Goal: Task Accomplishment & Management: Complete application form

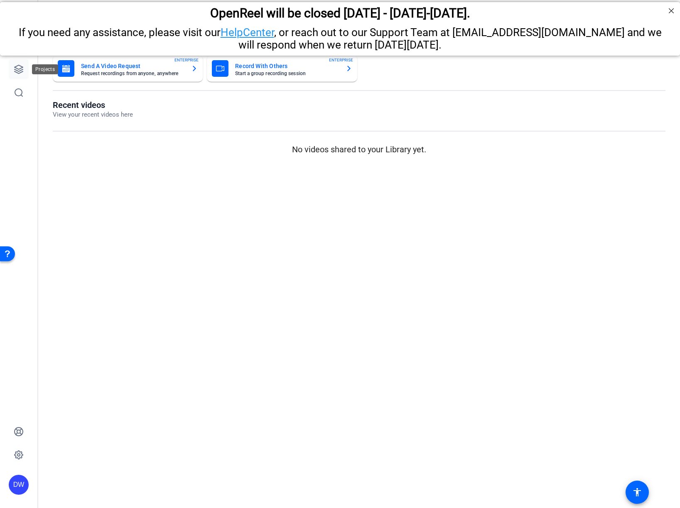
click at [21, 73] on icon at bounding box center [19, 69] width 10 height 10
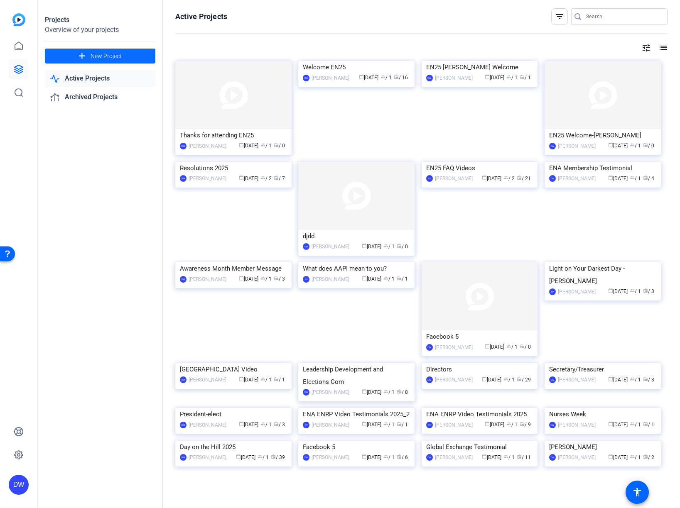
click at [68, 56] on span at bounding box center [100, 56] width 110 height 20
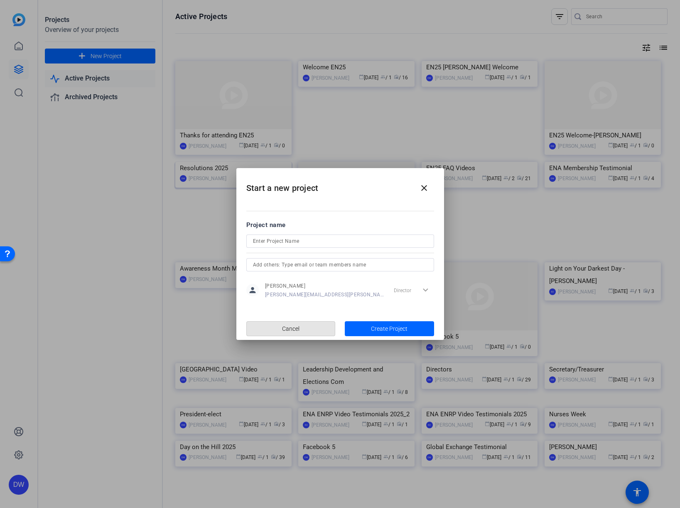
drag, startPoint x: 293, startPoint y: 328, endPoint x: 225, endPoint y: 271, distance: 88.7
click at [293, 328] on span "Cancel" at bounding box center [290, 329] width 17 height 16
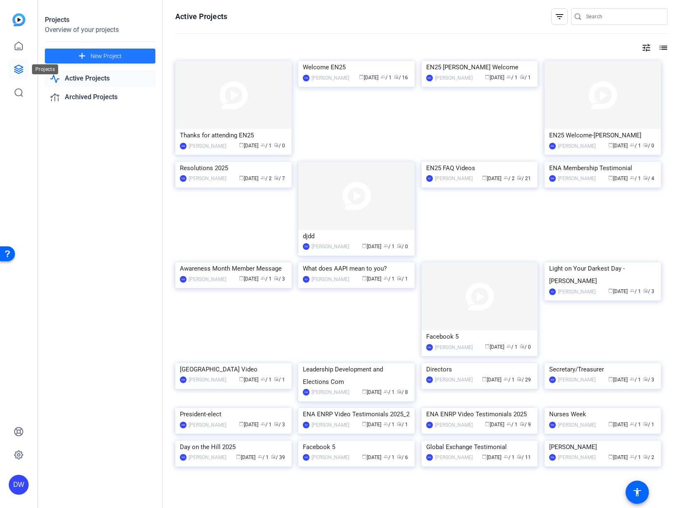
click at [20, 73] on icon at bounding box center [19, 69] width 8 height 8
click at [85, 79] on link "Active Projects" at bounding box center [100, 78] width 110 height 17
click at [96, 76] on link "Active Projects" at bounding box center [100, 78] width 110 height 17
drag, startPoint x: 22, startPoint y: 66, endPoint x: 32, endPoint y: 66, distance: 10.8
click at [22, 66] on icon at bounding box center [19, 69] width 10 height 10
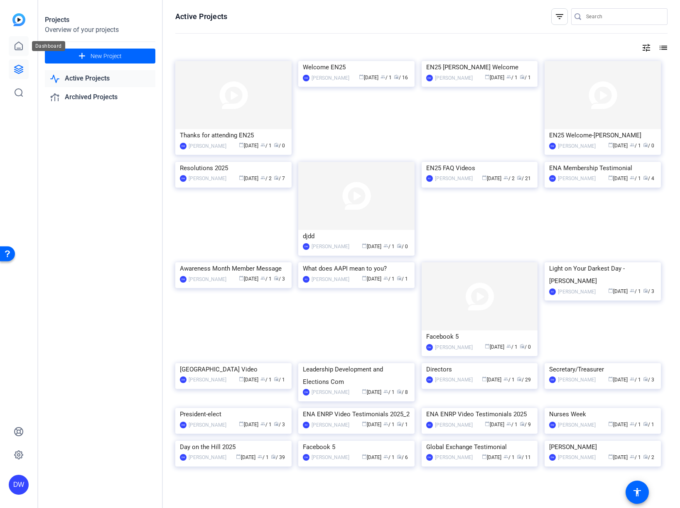
click at [15, 47] on icon at bounding box center [18, 46] width 7 height 8
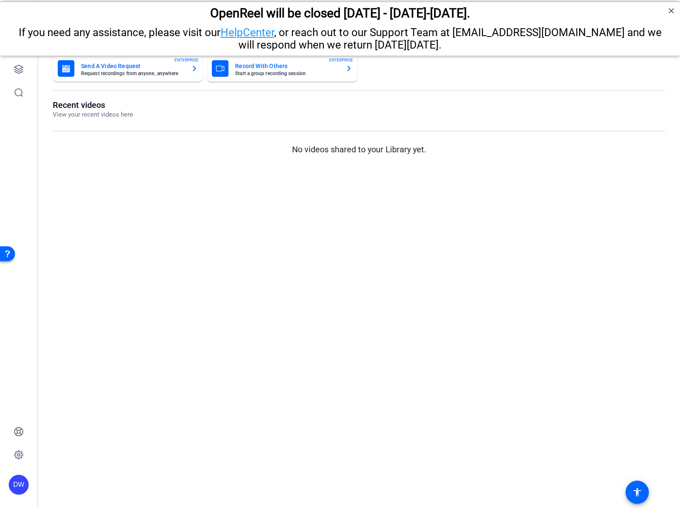
click at [118, 70] on mat-card-title "Send A Video Request" at bounding box center [132, 66] width 103 height 10
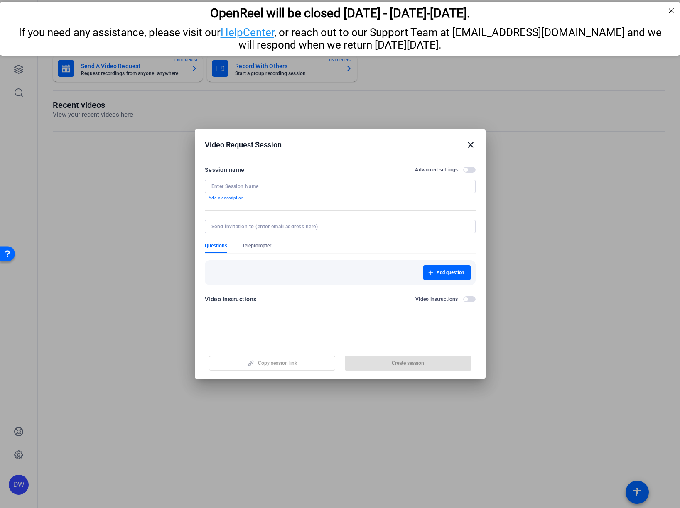
click at [246, 190] on div at bounding box center [339, 186] width 257 height 13
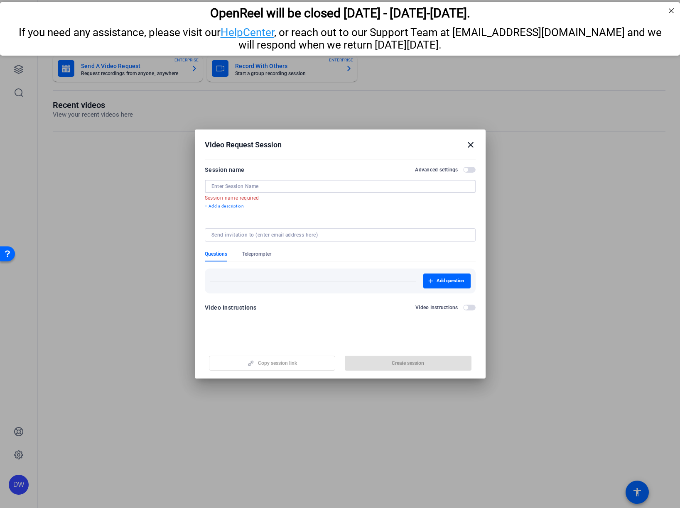
click at [471, 145] on mat-icon "close" at bounding box center [471, 145] width 10 height 10
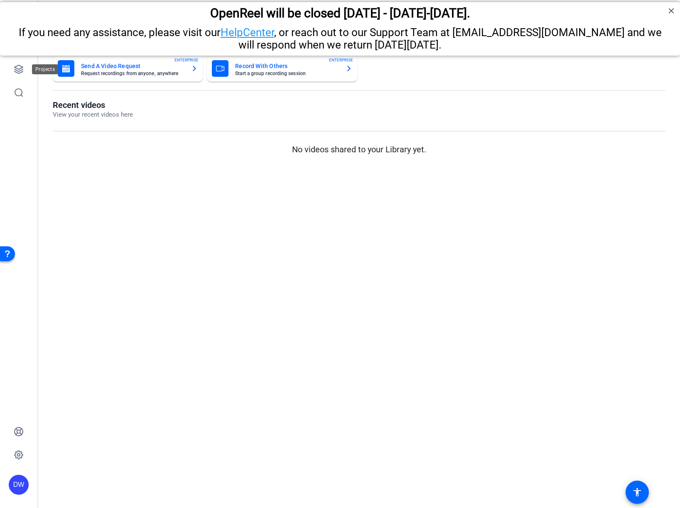
drag, startPoint x: 20, startPoint y: 73, endPoint x: 29, endPoint y: 80, distance: 12.1
click at [20, 73] on icon at bounding box center [19, 69] width 8 height 8
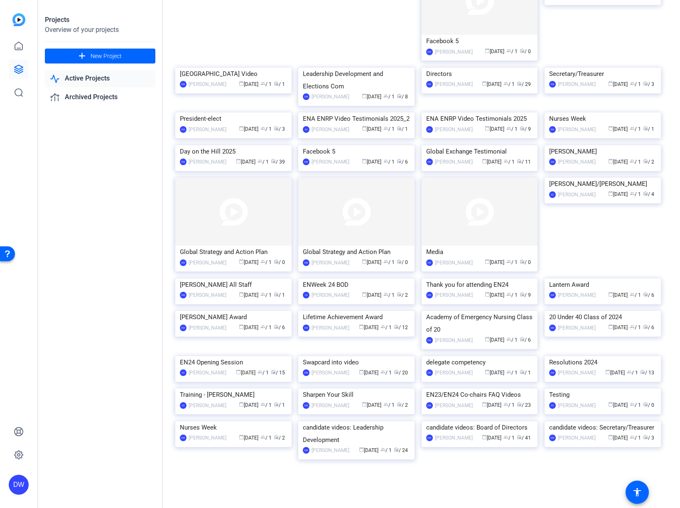
scroll to position [477, 0]
drag, startPoint x: 582, startPoint y: 385, endPoint x: 577, endPoint y: 382, distance: 5.0
click at [582, 279] on img at bounding box center [602, 279] width 116 height 0
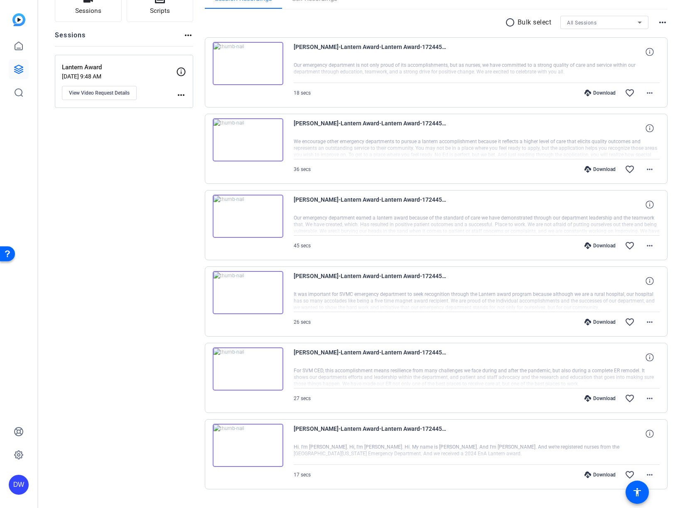
scroll to position [0, 0]
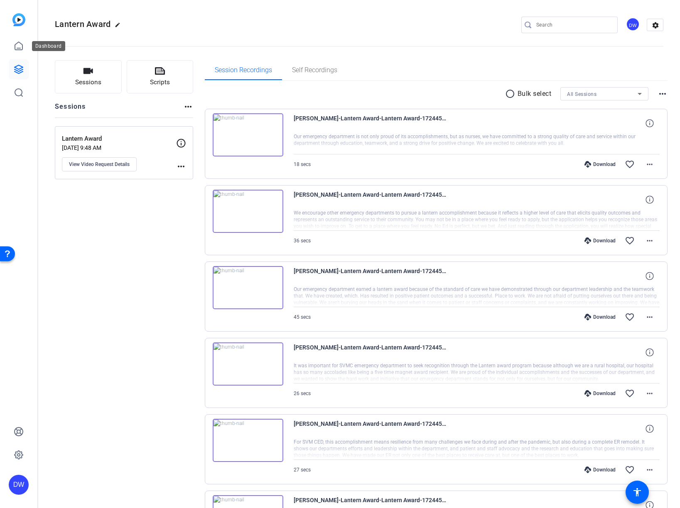
drag, startPoint x: 21, startPoint y: 47, endPoint x: 35, endPoint y: 48, distance: 14.6
click at [20, 47] on icon at bounding box center [19, 46] width 10 height 10
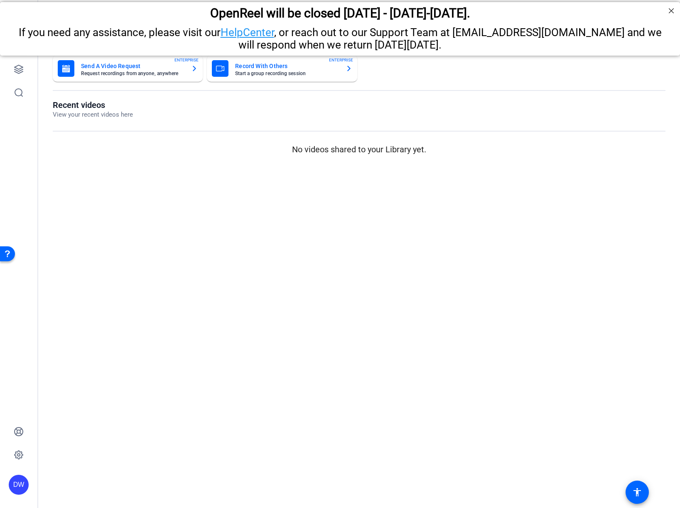
click at [117, 71] on mat-card-subtitle "Request recordings from anyone, anywhere" at bounding box center [132, 73] width 103 height 5
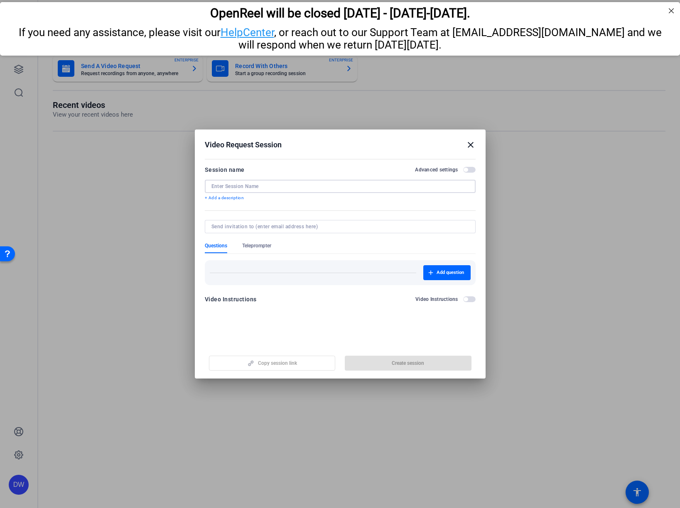
click at [244, 184] on input at bounding box center [339, 186] width 257 height 7
type input "AEN"
click at [436, 272] on span "button" at bounding box center [446, 273] width 47 height 20
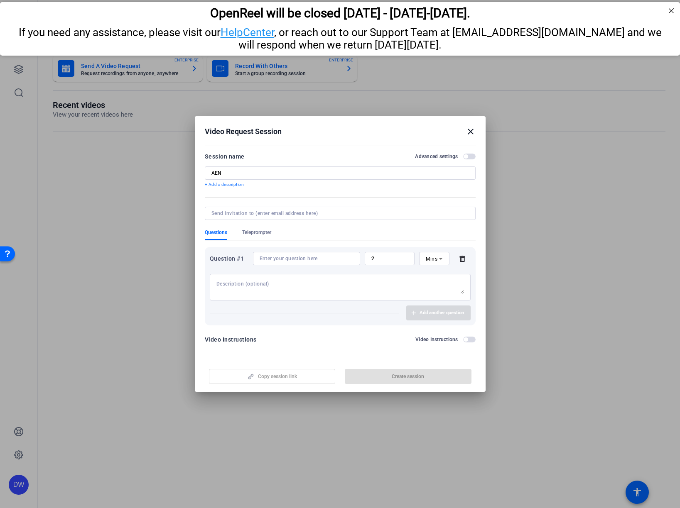
click at [320, 260] on input at bounding box center [307, 258] width 94 height 7
paste input "State your name and that you are a member of the Academy of Emergency Nursing’s…"
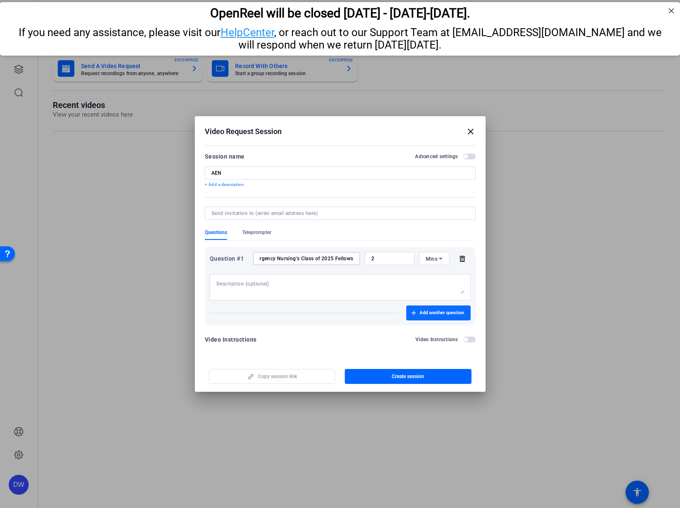
type input "State your name and that you are a member of the Academy of Emergency Nursing’s…"
click at [438, 309] on span "button" at bounding box center [438, 313] width 64 height 20
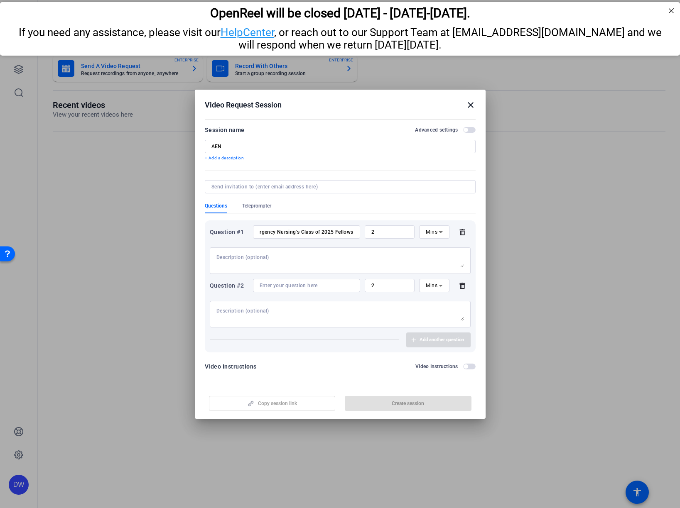
click at [282, 284] on input at bounding box center [307, 285] width 94 height 7
paste input "Why was becoming an AEN Fellow important to you at this stage of your career?"
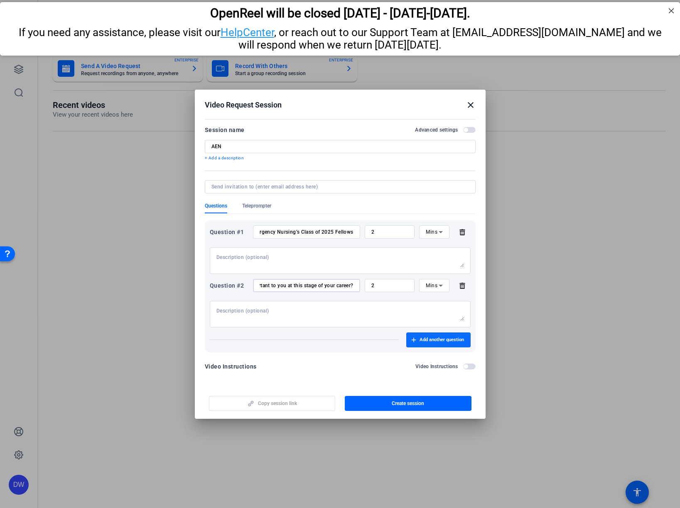
type input "Why was becoming an AEN Fellow important to you at this stage of your career?"
click at [424, 339] on span "Add another question" at bounding box center [441, 340] width 44 height 7
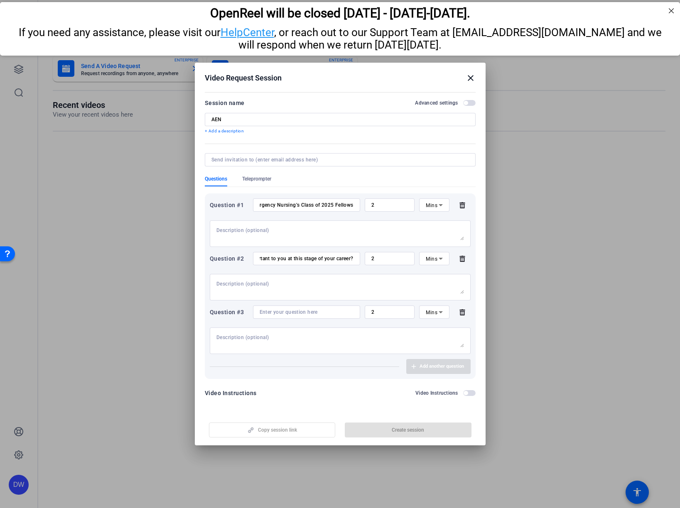
drag, startPoint x: 305, startPoint y: 314, endPoint x: 316, endPoint y: 310, distance: 12.0
click at [305, 314] on input at bounding box center [307, 312] width 94 height 7
paste input "What was your reaction when you learned about your selection as a fellow?"
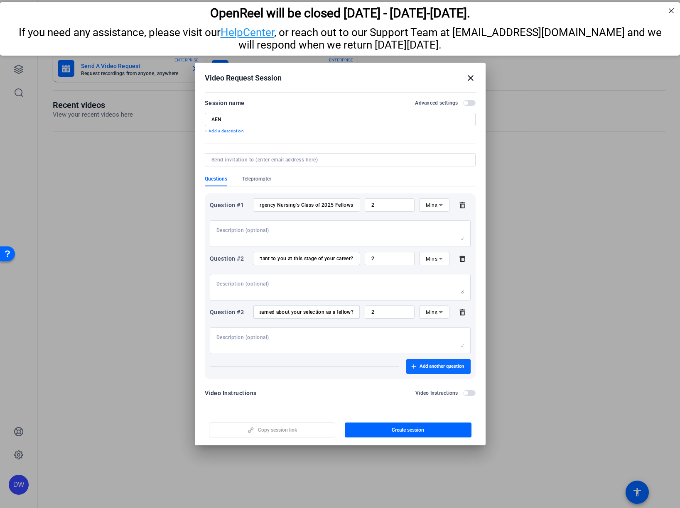
type input "What was your reaction when you learned about your selection as a fellow?"
click at [433, 367] on span "Add another question" at bounding box center [441, 366] width 44 height 7
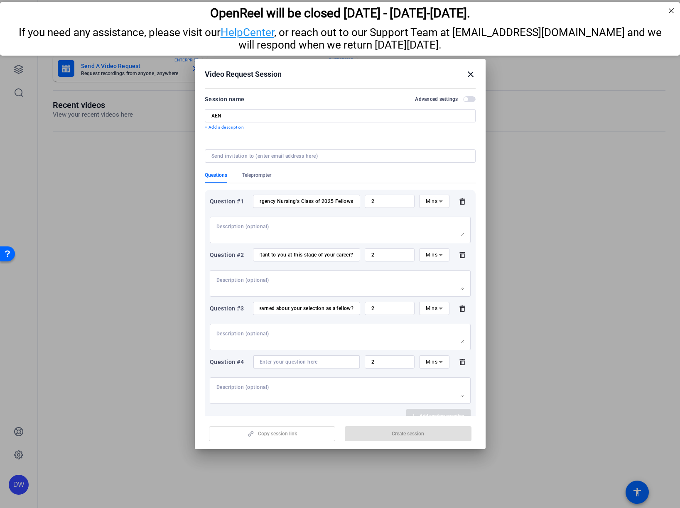
click at [310, 363] on input at bounding box center [307, 362] width 94 height 7
paste input "What do you believe the Academy stands for or means to the emergency nursing co…"
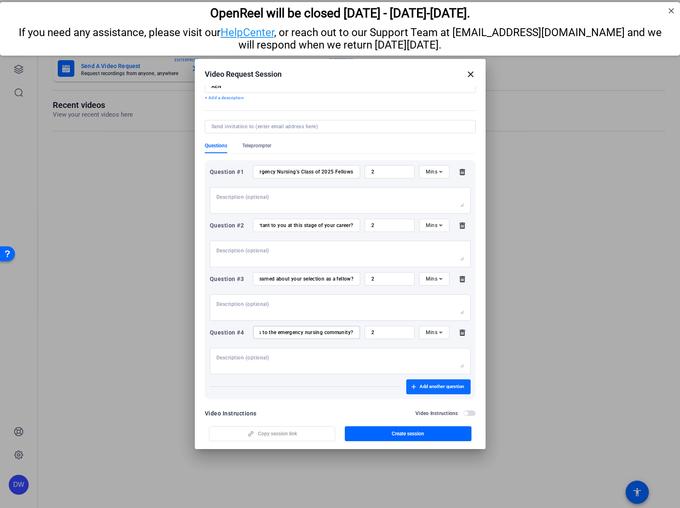
scroll to position [46, 0]
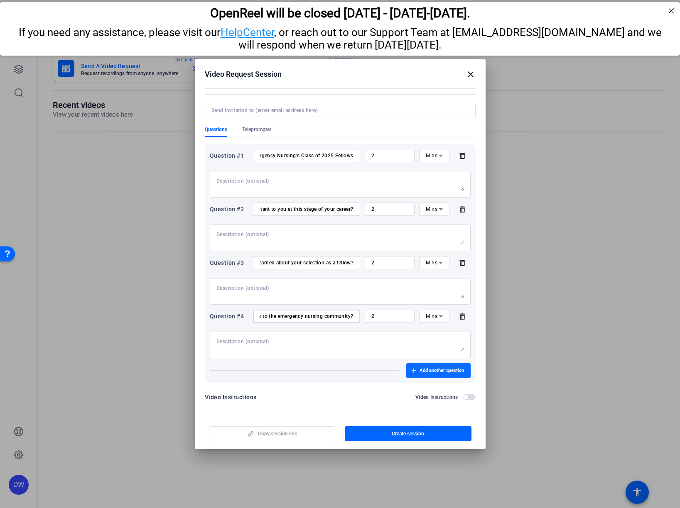
type input "What do you believe the Academy stands for or means to the emergency nursing co…"
drag, startPoint x: 422, startPoint y: 368, endPoint x: 392, endPoint y: 356, distance: 31.8
click at [422, 368] on span "Add another question" at bounding box center [441, 371] width 44 height 7
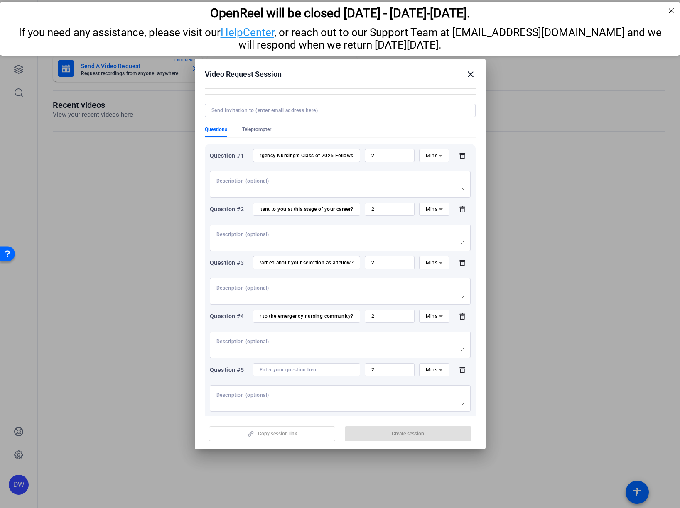
click at [276, 370] on input at bounding box center [307, 370] width 94 height 7
paste input "Please share any words of encouragement for your peers about seeking to become …"
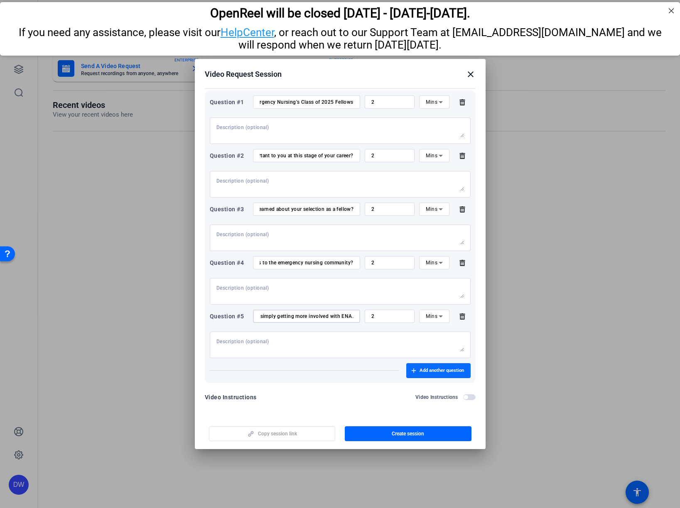
type input "Please share any words of encouragement for your peers about seeking to become …"
click at [419, 372] on span "Add another question" at bounding box center [441, 371] width 44 height 7
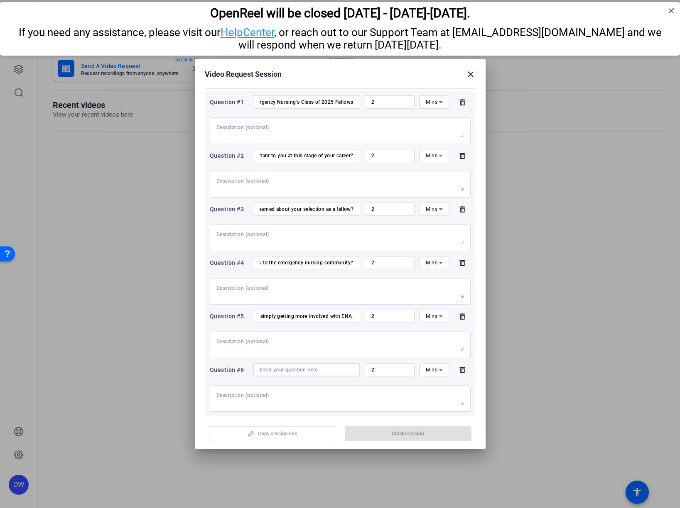
click at [336, 371] on input at bounding box center [307, 370] width 94 height 7
click at [336, 365] on div at bounding box center [307, 369] width 94 height 13
paste input "Anything else you’d like to share?"
type input "Anything else you’d like to share?"
click at [392, 436] on span "Create session" at bounding box center [408, 434] width 32 height 7
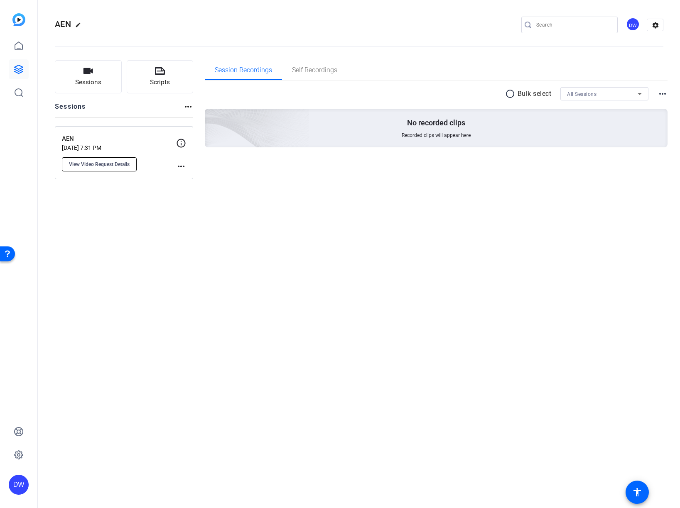
click at [115, 164] on span "View Video Request Details" at bounding box center [99, 164] width 61 height 7
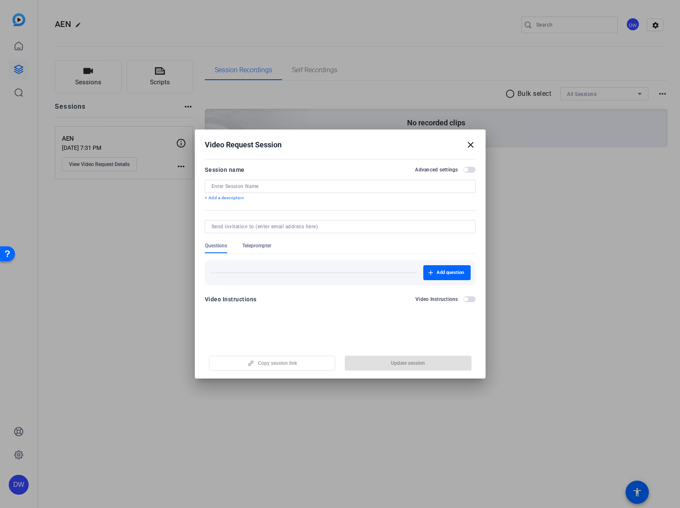
type input "AEN"
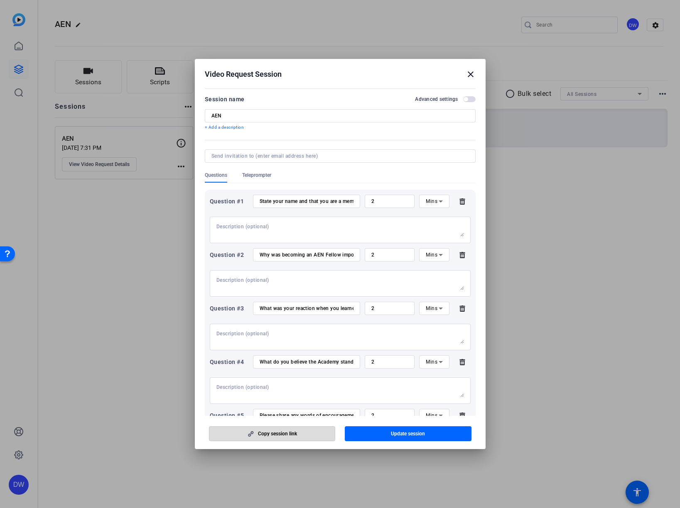
click at [315, 432] on span "button" at bounding box center [272, 434] width 126 height 20
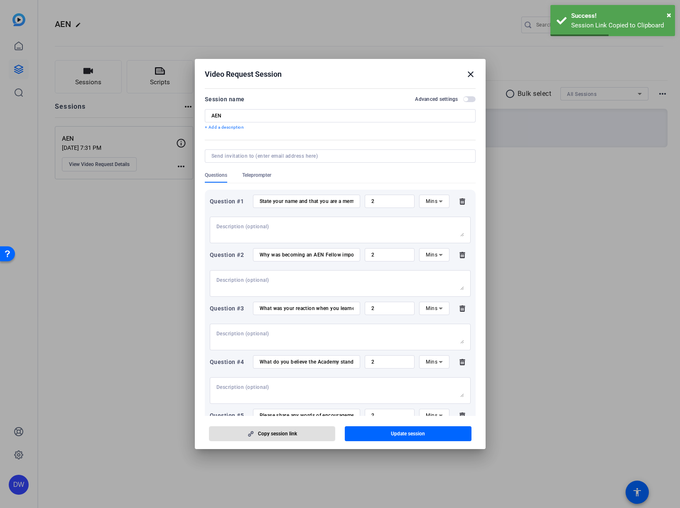
click at [469, 74] on mat-icon "close" at bounding box center [471, 74] width 10 height 10
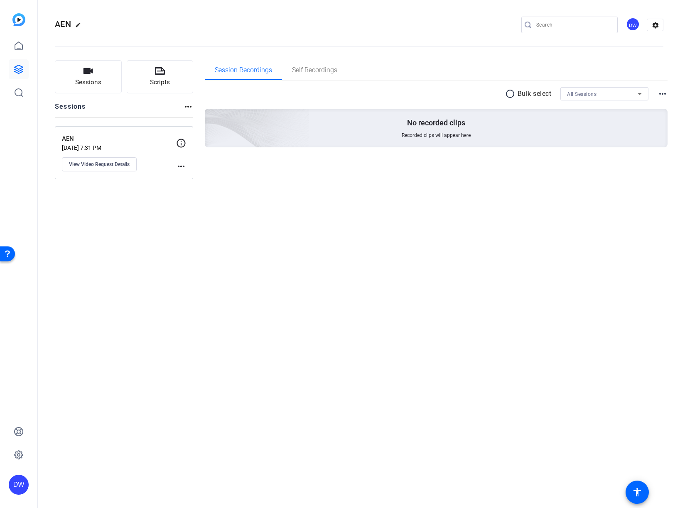
click at [77, 25] on mat-icon "edit" at bounding box center [80, 27] width 10 height 10
click at [89, 26] on input "AEN" at bounding box center [88, 25] width 54 height 10
type input "AEN-[PERSON_NAME]"
click at [128, 21] on span "check_circle" at bounding box center [130, 25] width 10 height 10
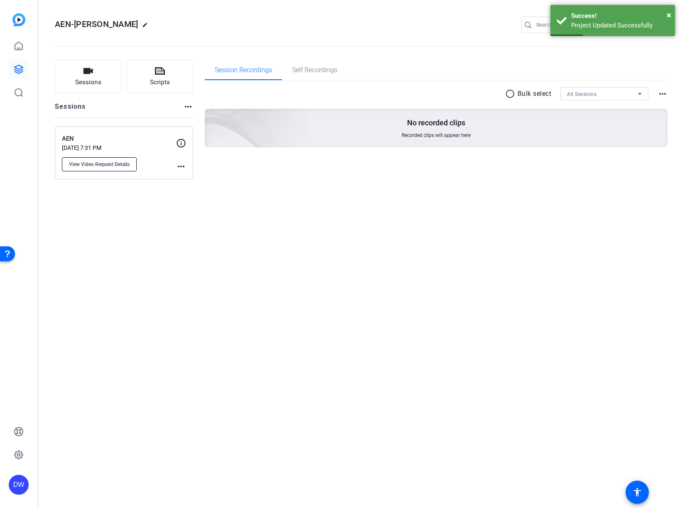
click at [124, 164] on span "View Video Request Details" at bounding box center [99, 164] width 61 height 7
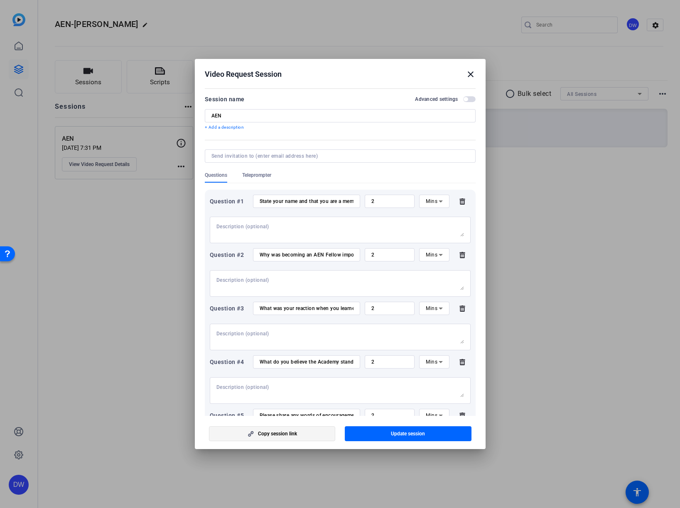
click at [311, 437] on span "button" at bounding box center [272, 434] width 126 height 20
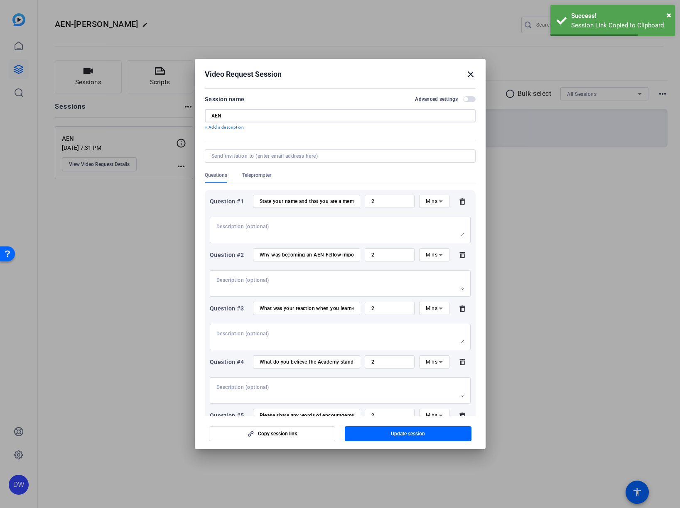
click at [245, 113] on input "AEN" at bounding box center [339, 116] width 257 height 7
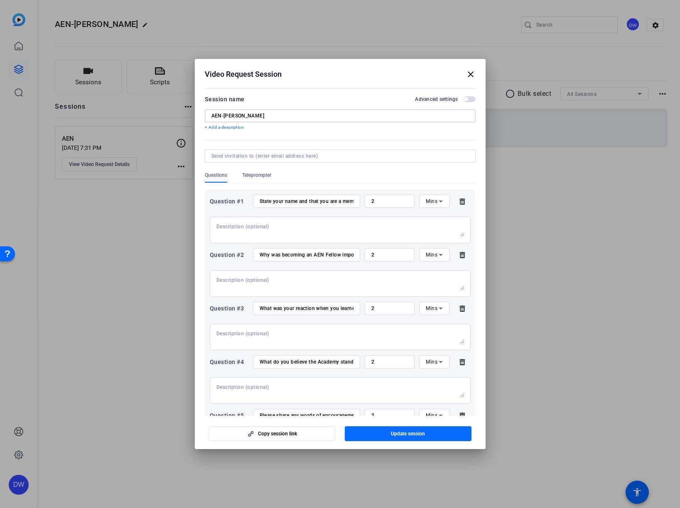
type input "AEN-[PERSON_NAME]"
click at [362, 433] on span "button" at bounding box center [408, 434] width 127 height 20
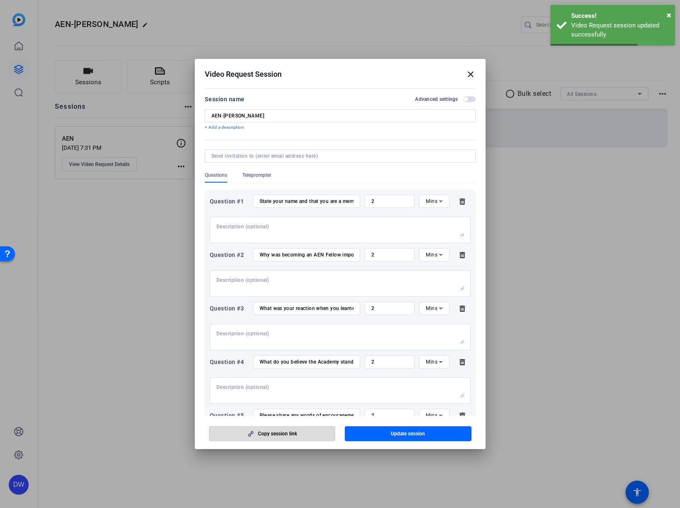
click at [278, 434] on span "Copy session link" at bounding box center [277, 434] width 39 height 7
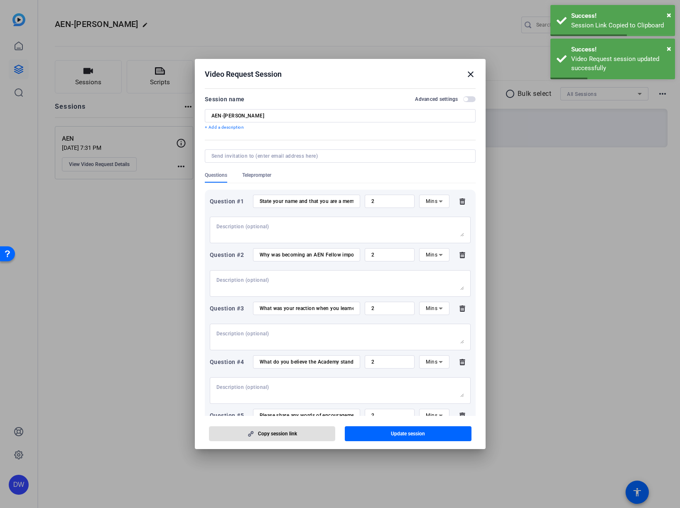
click at [276, 431] on span "Copy session link" at bounding box center [277, 434] width 39 height 7
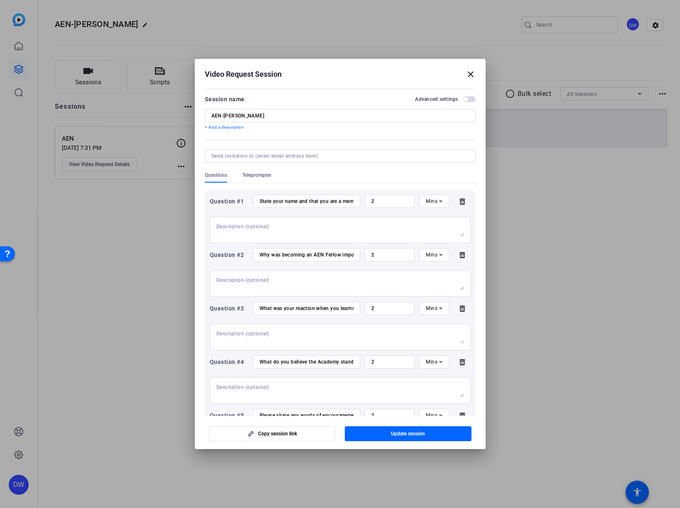
click at [469, 72] on mat-icon "close" at bounding box center [471, 74] width 10 height 10
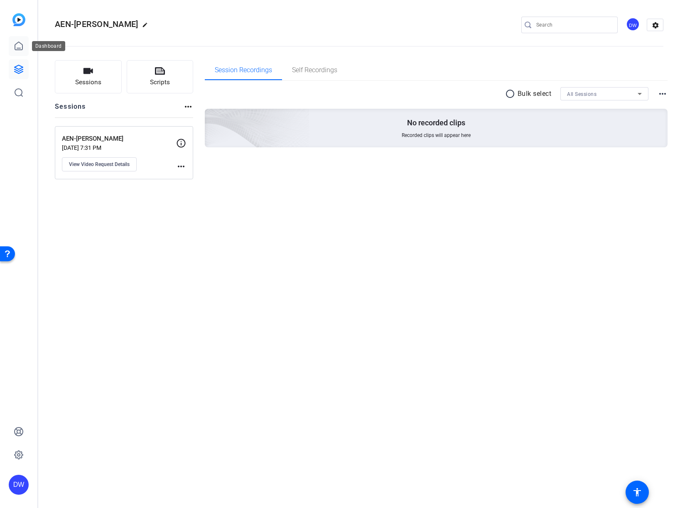
click at [16, 45] on icon at bounding box center [19, 46] width 10 height 10
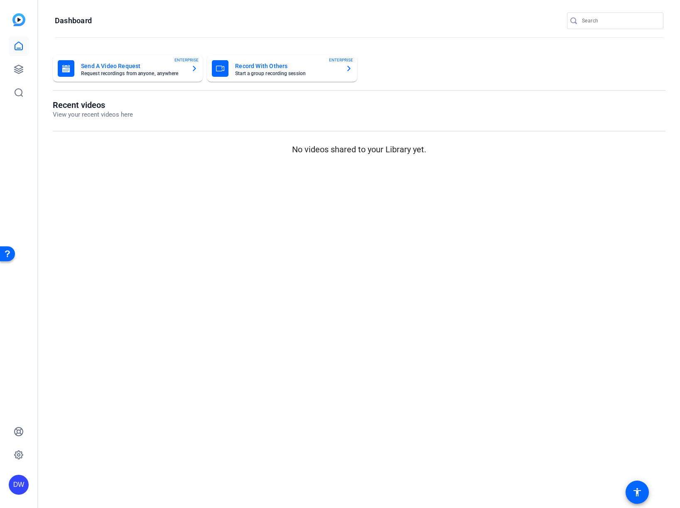
scroll to position [0, 0]
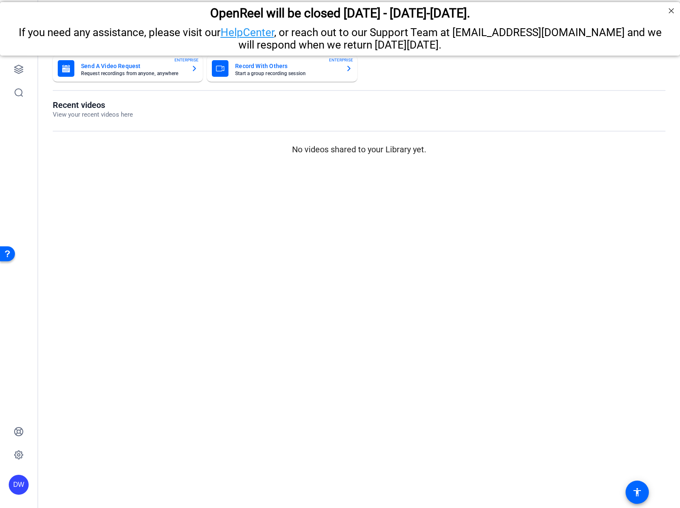
click at [102, 65] on mat-card-title "Send A Video Request" at bounding box center [132, 66] width 103 height 10
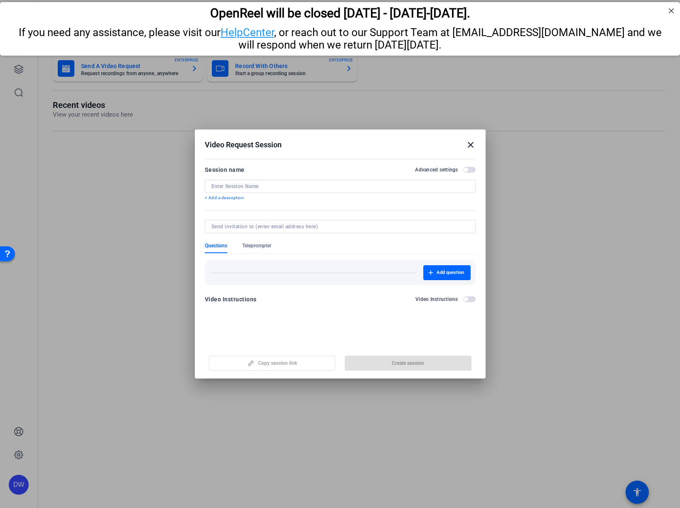
click at [237, 190] on div at bounding box center [339, 186] width 257 height 13
click at [226, 186] on input at bounding box center [339, 186] width 257 height 7
type input "Lantern-[PERSON_NAME]"
click at [443, 272] on span "Add question" at bounding box center [449, 273] width 27 height 7
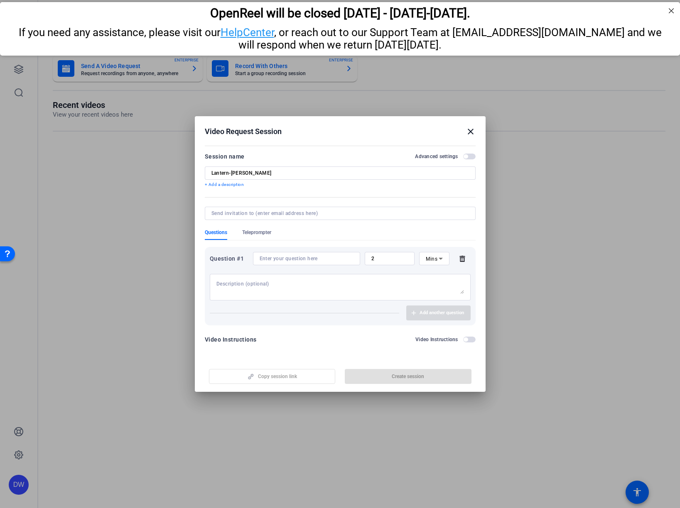
click at [314, 260] on input at bounding box center [307, 258] width 94 height 7
paste input "• State your name, your job title and where you work - and that your ED receive…"
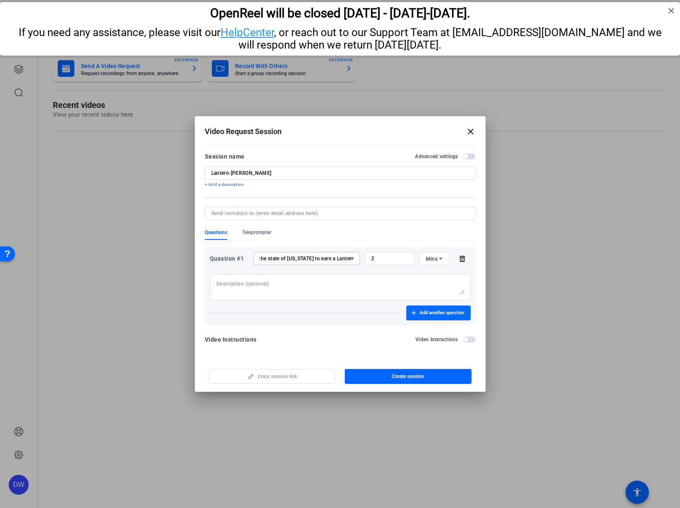
type input "• State your name, your job title and where you work - and that your ED receive…"
click at [419, 313] on span "Add another question" at bounding box center [441, 313] width 44 height 7
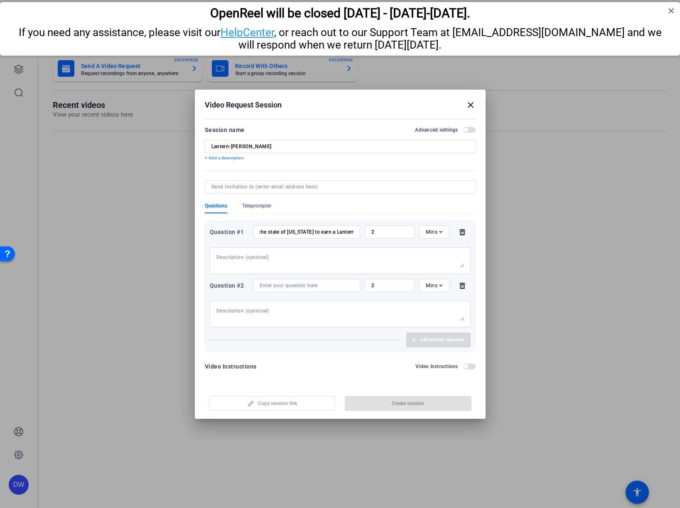
click at [282, 285] on input at bounding box center [307, 285] width 94 height 7
paste input "• What does this accomplishment mean to you and the ED team?"
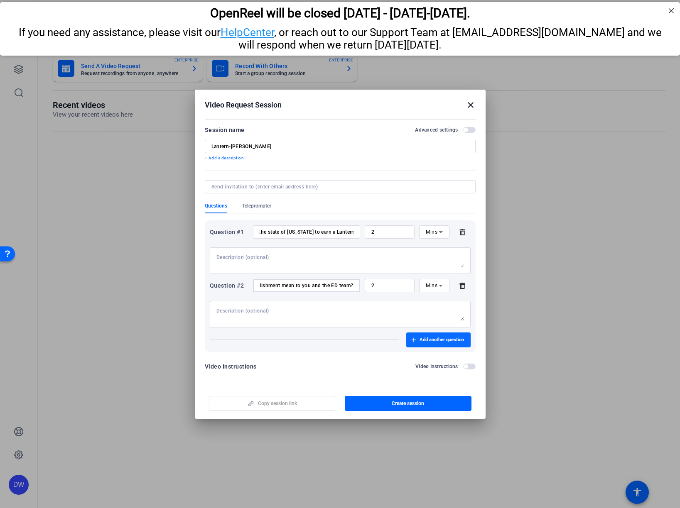
type input "• What does this accomplishment mean to you and the ED team?"
click at [425, 338] on span "Add another question" at bounding box center [441, 340] width 44 height 7
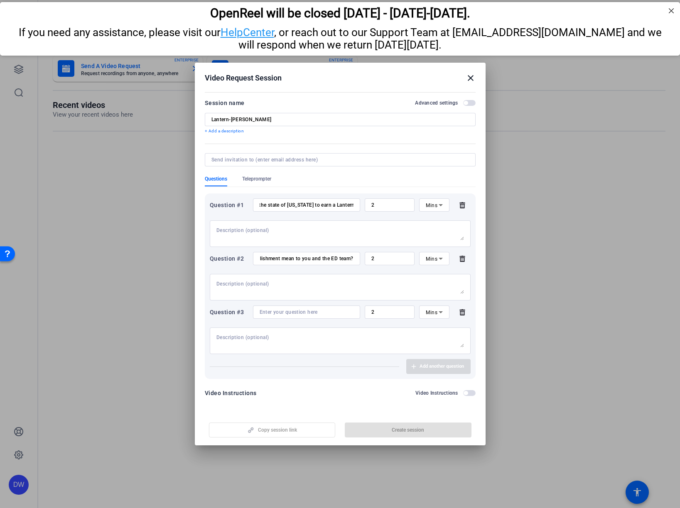
click at [304, 311] on input at bounding box center [307, 312] width 94 height 7
paste input "• Why was it important to seek recognition through the Lantern Award program?"
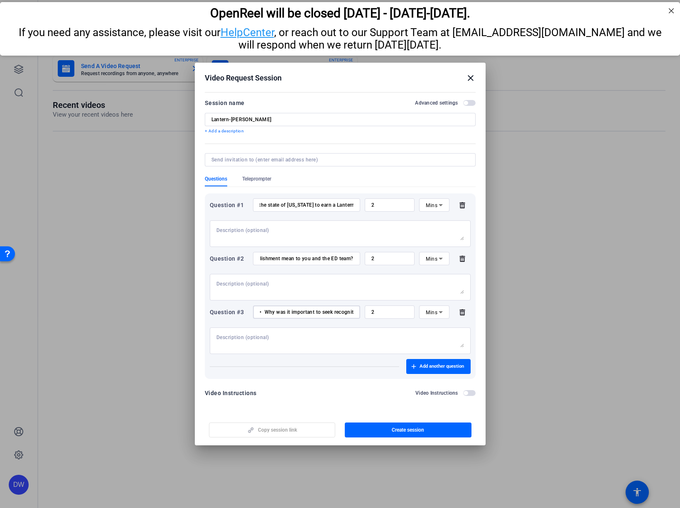
scroll to position [0, 98]
type input "• Why was it important to seek recognition through the Lantern Award program?"
drag, startPoint x: 419, startPoint y: 362, endPoint x: 333, endPoint y: 352, distance: 86.1
click at [419, 362] on span "button" at bounding box center [438, 367] width 64 height 20
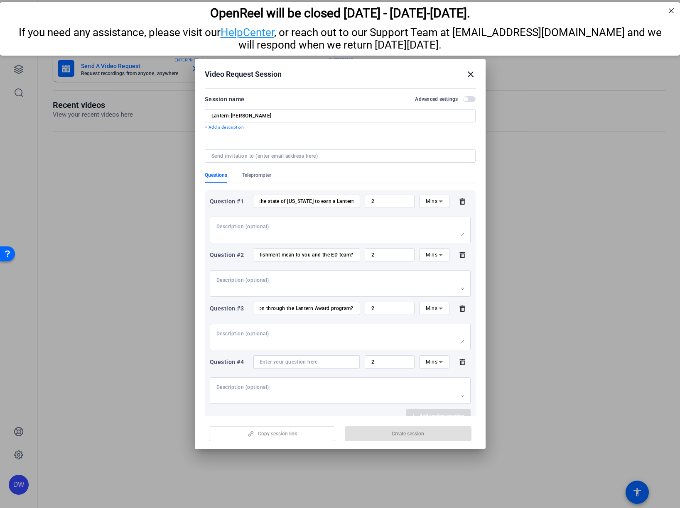
drag, startPoint x: 272, startPoint y: 361, endPoint x: 271, endPoint y: 357, distance: 4.2
click at [272, 361] on input at bounding box center [307, 362] width 94 height 7
paste input "• Why did your ED earn a Lantern Award?"
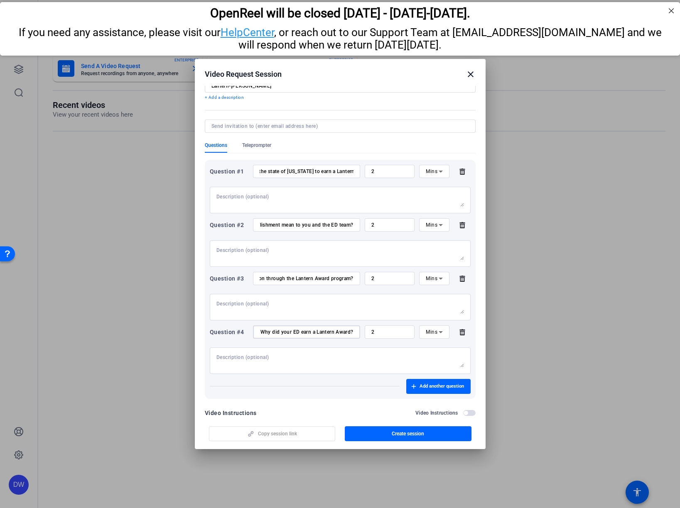
scroll to position [46, 0]
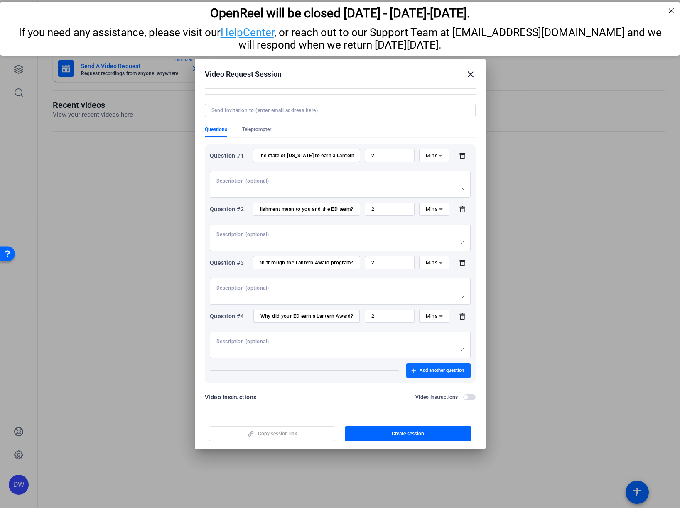
type input "• Why did your ED earn a Lantern Award?"
click at [413, 373] on span "button" at bounding box center [438, 371] width 64 height 20
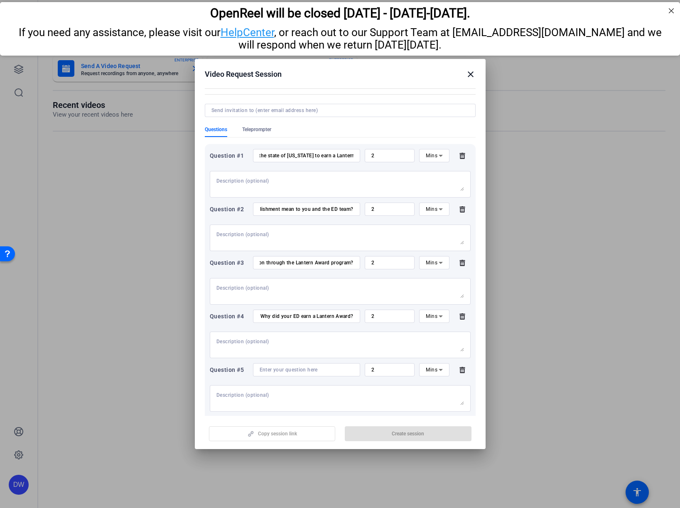
click at [277, 367] on input at bounding box center [307, 370] width 94 height 7
paste input "• Please offer words of encouragement to your peers about pursuing excellence i…"
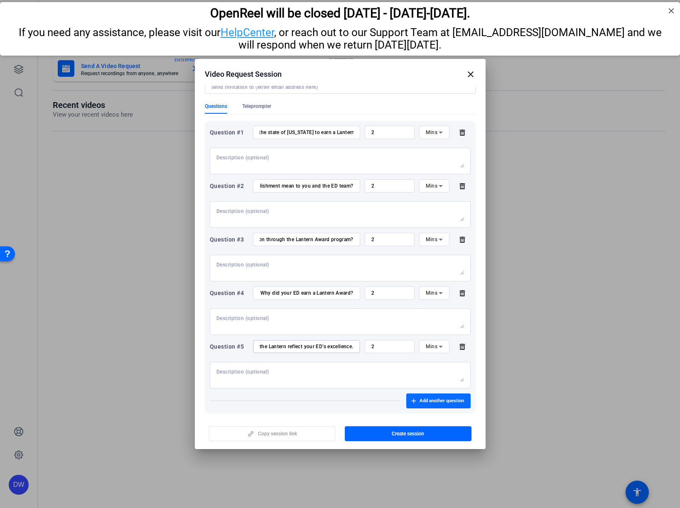
type input "• Please offer words of encouragement to your peers about pursuing excellence i…"
drag, startPoint x: 429, startPoint y: 399, endPoint x: 271, endPoint y: 385, distance: 158.9
click at [429, 399] on span "Add another question" at bounding box center [441, 401] width 44 height 7
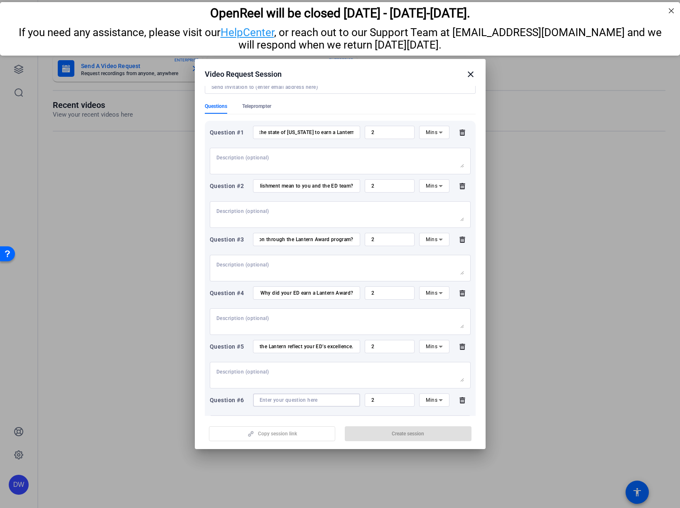
click at [277, 399] on input at bounding box center [307, 400] width 94 height 7
paste input "• Anything else you’d like to share?"
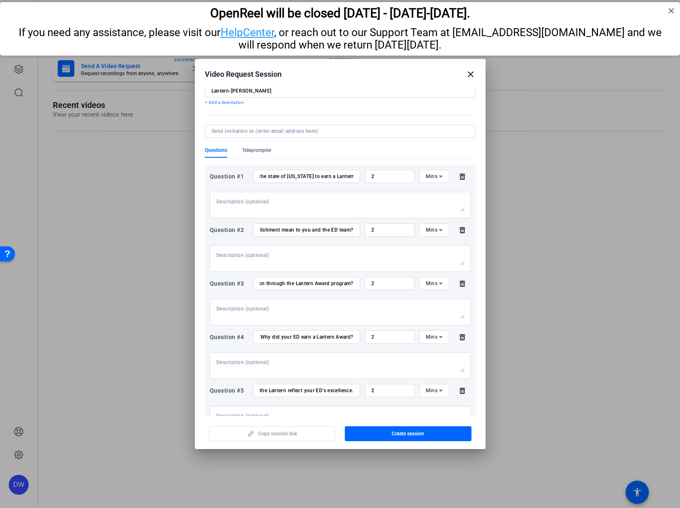
scroll to position [0, 0]
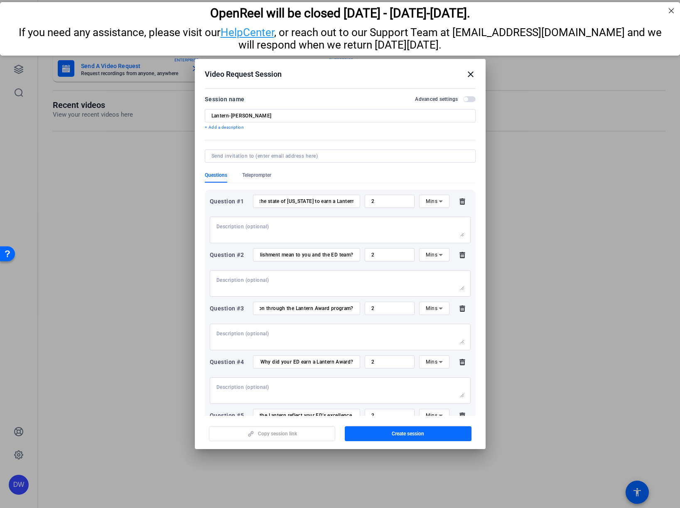
type input "• Anything else you’d like to share?"
click at [378, 436] on span "button" at bounding box center [408, 434] width 127 height 20
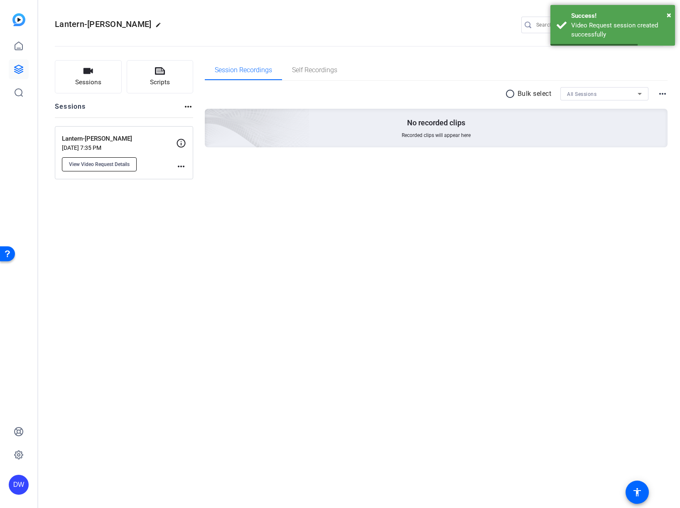
click at [105, 161] on span "View Video Request Details" at bounding box center [99, 164] width 61 height 7
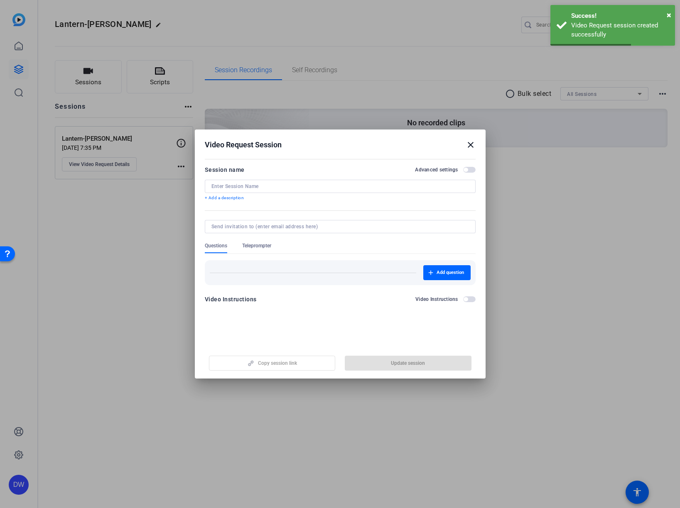
type input "Lantern-[PERSON_NAME]"
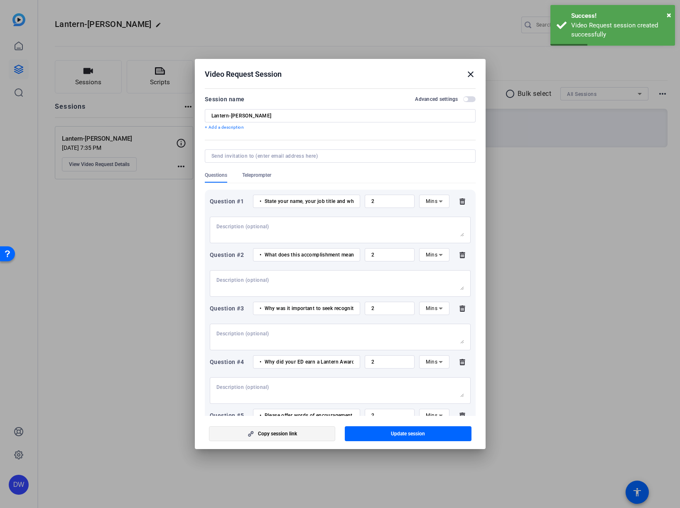
click at [274, 433] on span "Copy session link" at bounding box center [277, 434] width 39 height 7
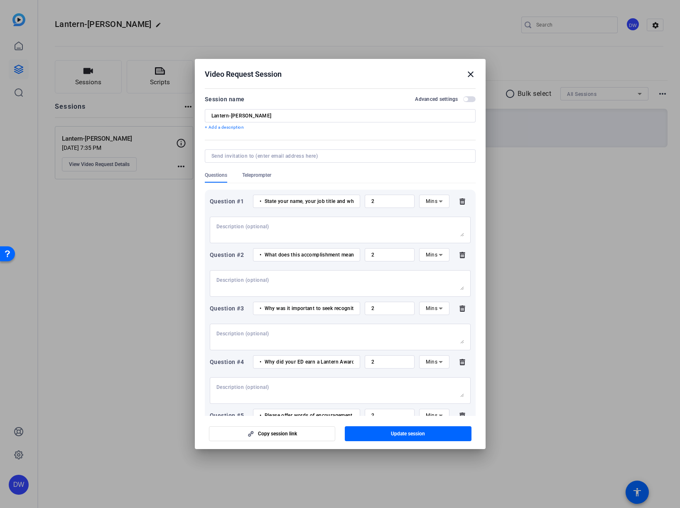
drag, startPoint x: 470, startPoint y: 73, endPoint x: 464, endPoint y: 76, distance: 6.5
click at [470, 73] on mat-icon "close" at bounding box center [471, 74] width 10 height 10
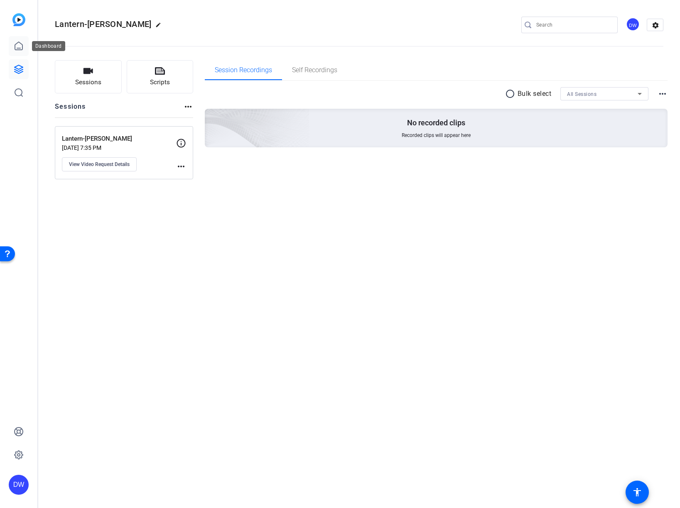
drag, startPoint x: 16, startPoint y: 46, endPoint x: 25, endPoint y: 50, distance: 10.0
click at [16, 46] on icon at bounding box center [19, 46] width 10 height 10
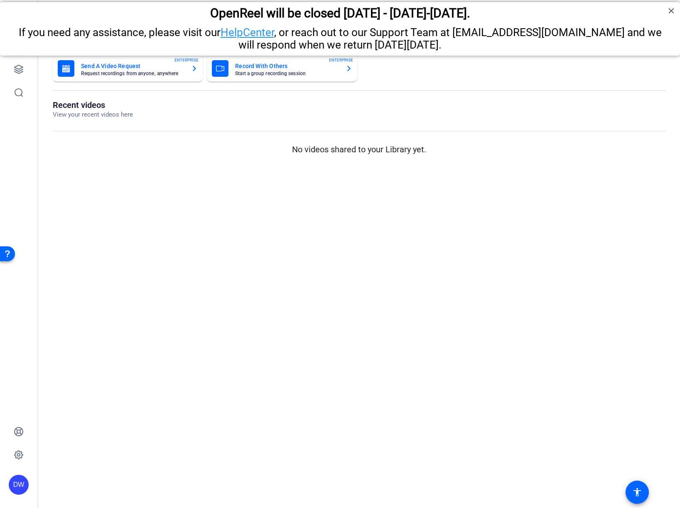
click at [106, 66] on mat-card-title "Send A Video Request" at bounding box center [132, 66] width 103 height 10
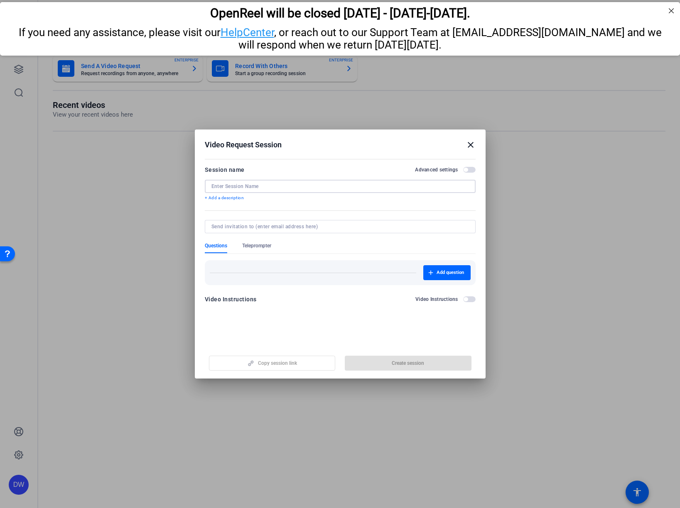
click at [226, 184] on input at bounding box center [339, 186] width 257 height 7
type input "Lantern-Almoosa"
click at [438, 270] on span "Add question" at bounding box center [449, 273] width 27 height 7
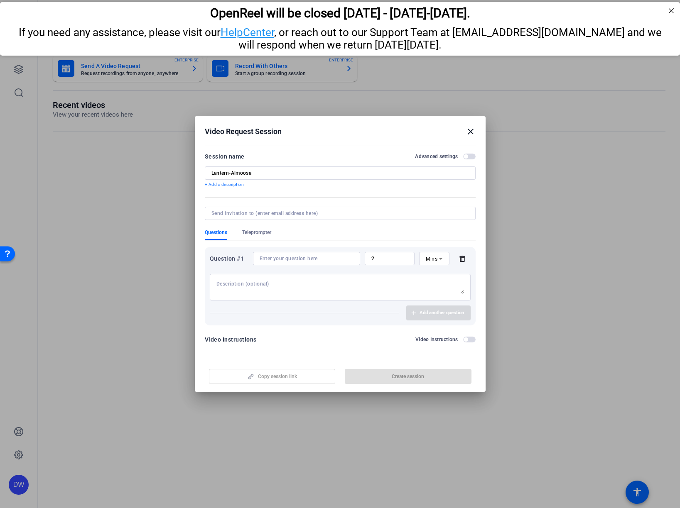
click at [288, 258] on input at bounding box center [307, 258] width 94 height 7
paste input "• State your name, your job title and where you work - and that your ED receive…"
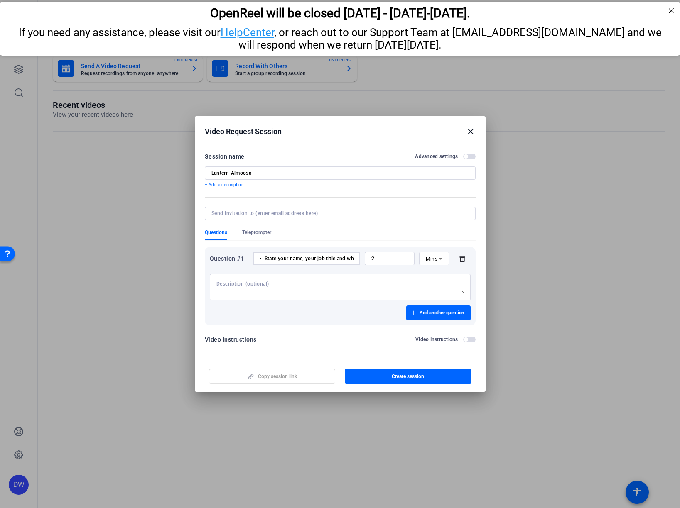
scroll to position [0, 277]
type input "• State your name, your job title and where you work - and that your ED receive…"
click at [432, 310] on span "Add another question" at bounding box center [441, 313] width 44 height 7
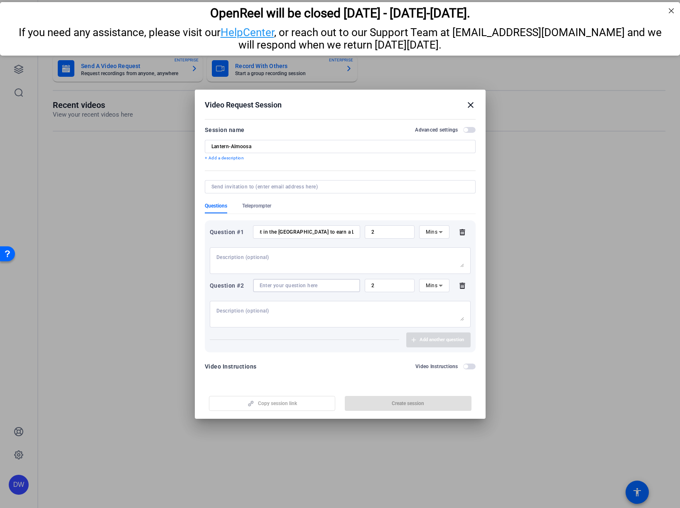
drag, startPoint x: 311, startPoint y: 287, endPoint x: 346, endPoint y: 292, distance: 34.4
click at [311, 287] on input at bounding box center [307, 285] width 94 height 7
paste input "• What does this accomplishment mean to you and the ED team?"
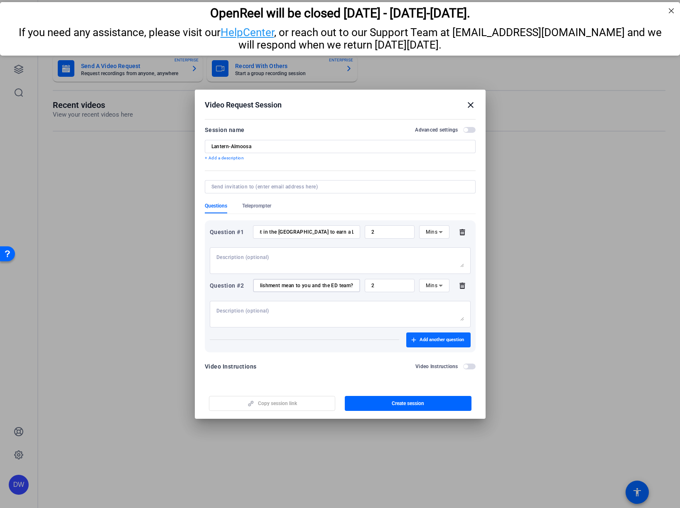
type input "• What does this accomplishment mean to you and the ED team?"
click at [423, 343] on span "Add another question" at bounding box center [441, 340] width 44 height 7
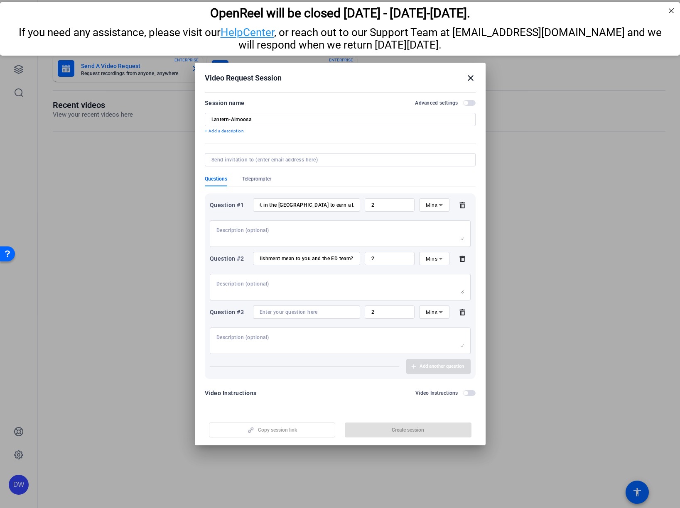
click at [304, 311] on input at bounding box center [307, 312] width 94 height 7
paste input "• Why was it important to seek recognition through the Lantern Award program?"
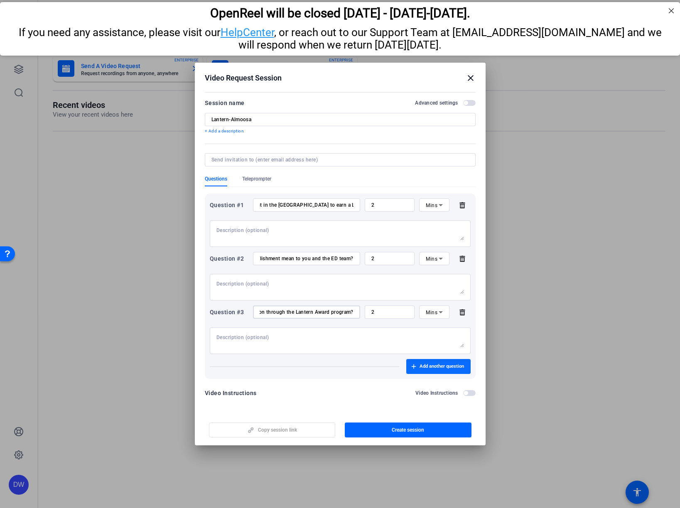
type input "• Why was it important to seek recognition through the Lantern Award program?"
click at [424, 364] on span "Add another question" at bounding box center [441, 366] width 44 height 7
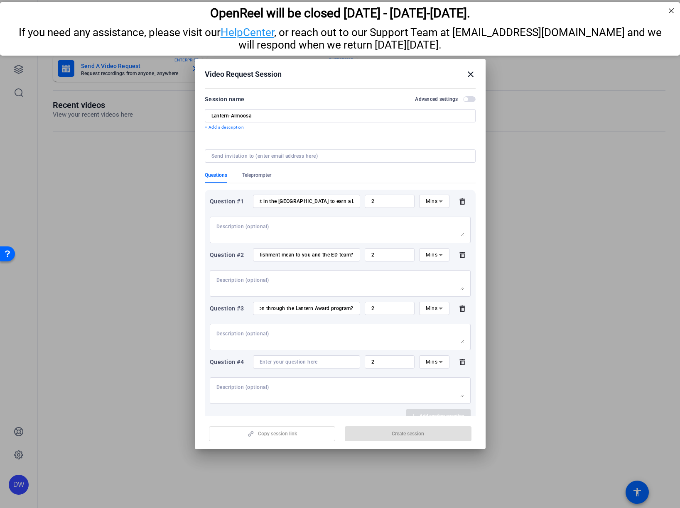
click at [309, 363] on input at bounding box center [307, 362] width 94 height 7
paste input "• Why did your ED earn a Lantern Award?"
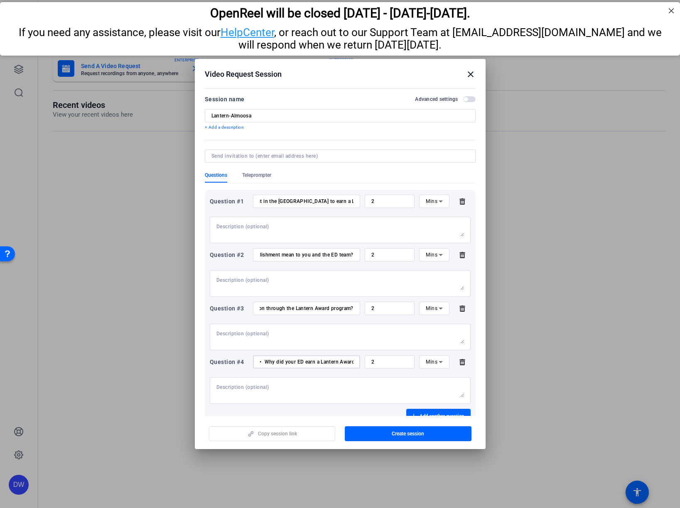
scroll to position [0, 8]
type input "• Why did your ED earn a Lantern Award?"
click at [419, 411] on span "button" at bounding box center [438, 417] width 64 height 20
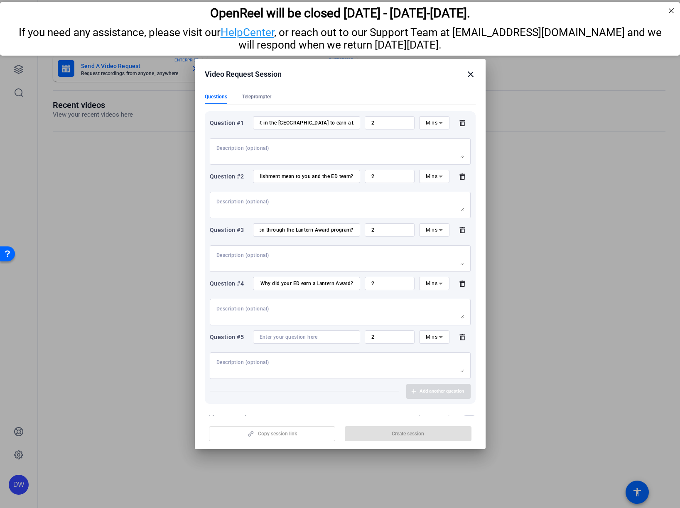
scroll to position [99, 0]
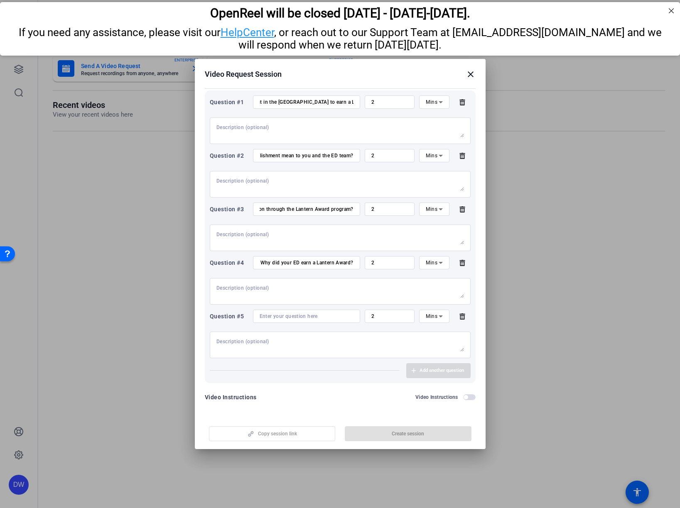
drag, startPoint x: 284, startPoint y: 316, endPoint x: 292, endPoint y: 316, distance: 8.3
click at [284, 316] on input at bounding box center [307, 316] width 94 height 7
paste input "• Please offer words of encouragement to your peers about pursuing excellence i…"
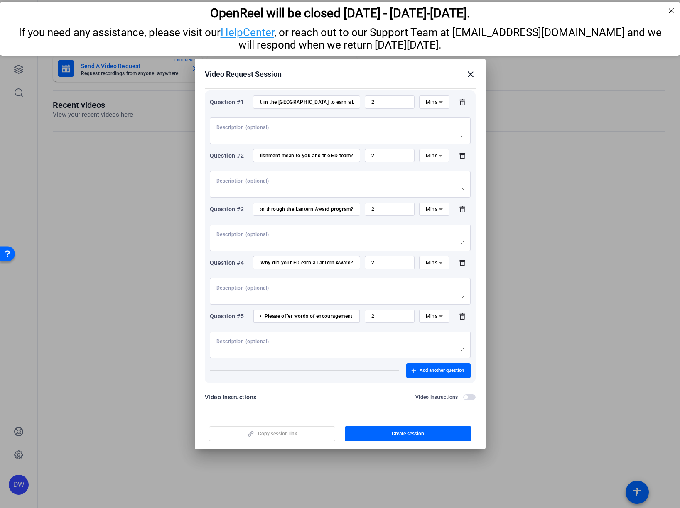
scroll to position [0, 248]
type input "• Please offer words of encouragement to your peers about pursuing excellence i…"
click at [430, 367] on span "button" at bounding box center [438, 371] width 64 height 20
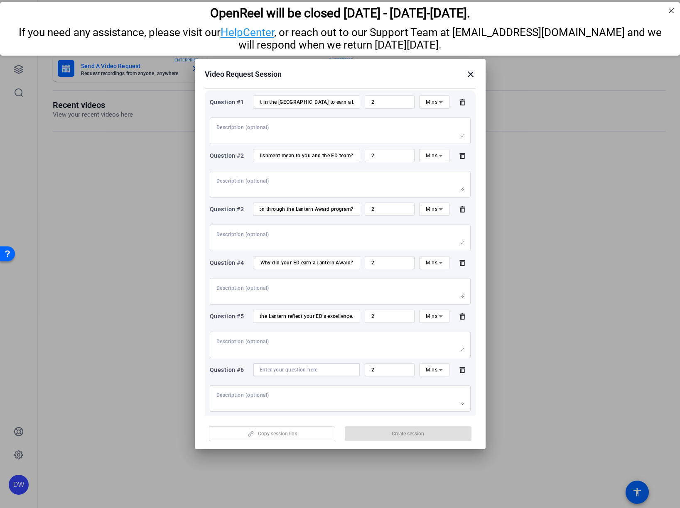
click at [273, 370] on input at bounding box center [307, 370] width 94 height 7
paste input "• Anything else you’d like to share?"
type input "• Anything else you’d like to share?"
click at [391, 434] on span "button" at bounding box center [408, 434] width 127 height 20
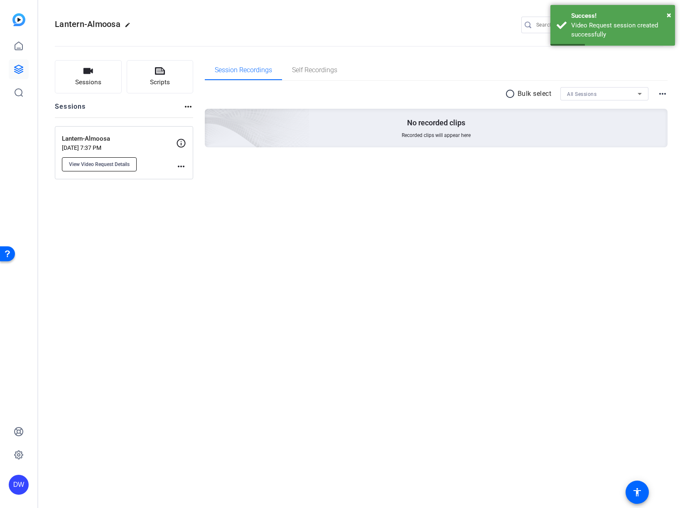
click at [112, 164] on span "View Video Request Details" at bounding box center [99, 164] width 61 height 7
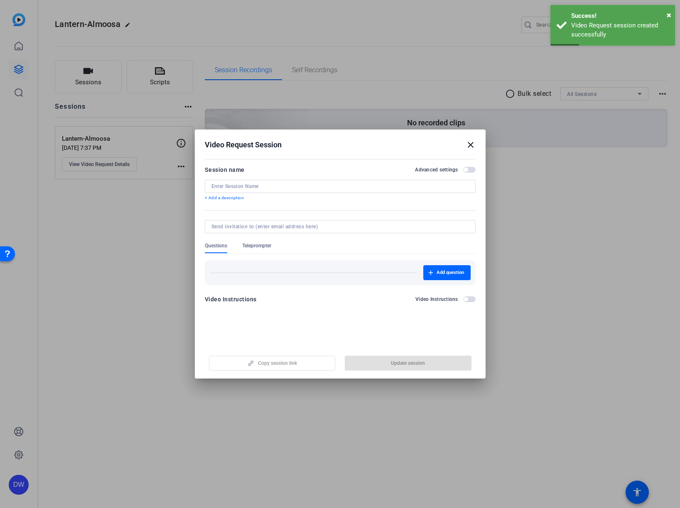
type input "Lantern-Almoosa"
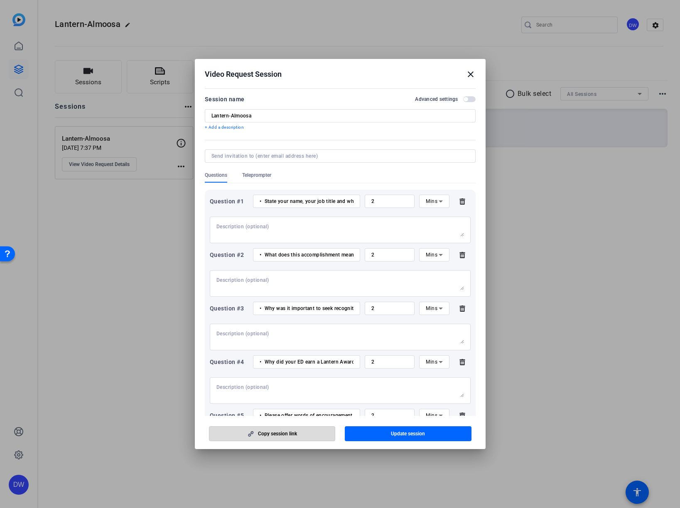
drag, startPoint x: 284, startPoint y: 435, endPoint x: 265, endPoint y: 428, distance: 20.4
click at [284, 435] on span "Copy session link" at bounding box center [277, 434] width 39 height 7
click at [471, 75] on mat-icon "close" at bounding box center [471, 74] width 10 height 10
